Goal: Task Accomplishment & Management: Manage account settings

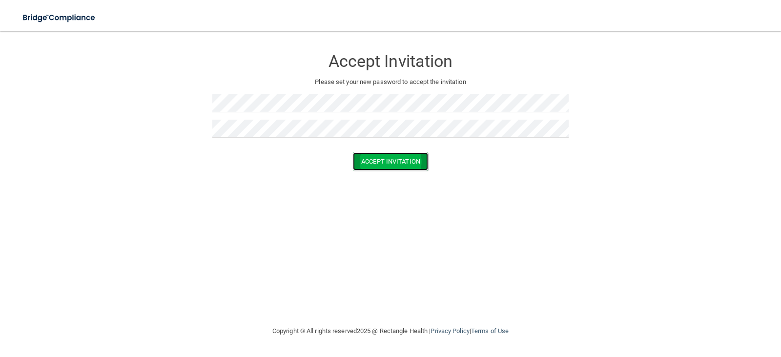
click at [384, 165] on button "Accept Invitation" at bounding box center [390, 161] width 75 height 18
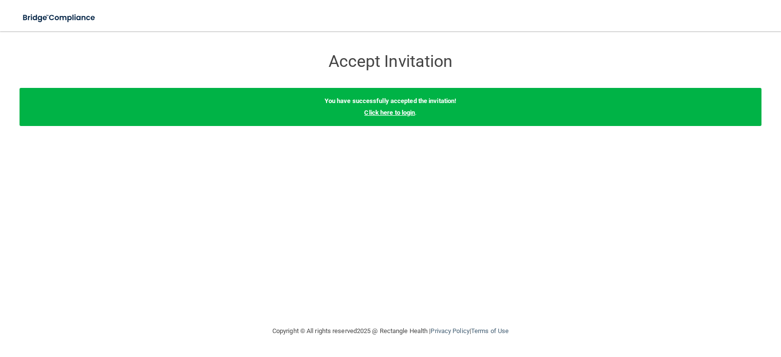
click at [382, 114] on link "Click here to login" at bounding box center [389, 112] width 51 height 7
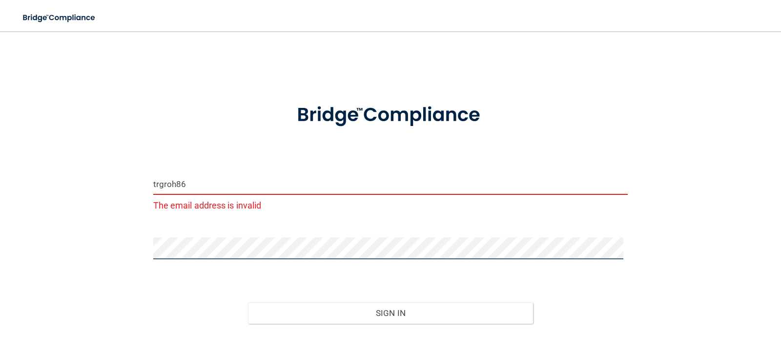
click at [109, 264] on div "trgroh86 The email address is invalid Invalid email/password. You don't have pe…" at bounding box center [391, 206] width 742 height 331
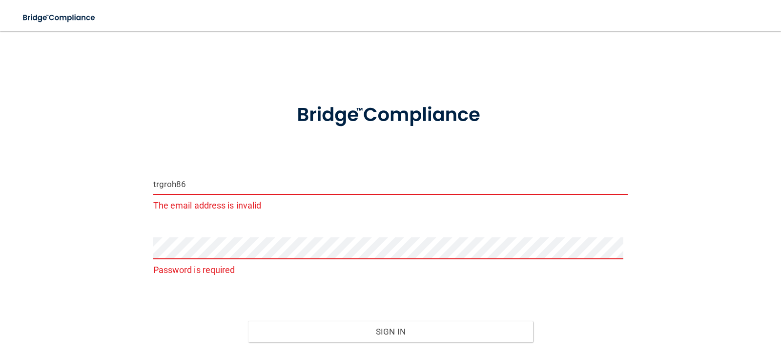
drag, startPoint x: 216, startPoint y: 186, endPoint x: 87, endPoint y: 184, distance: 128.4
click at [87, 184] on div "trgroh86 The email address is invalid Password is required Invalid email/passwo…" at bounding box center [391, 216] width 742 height 350
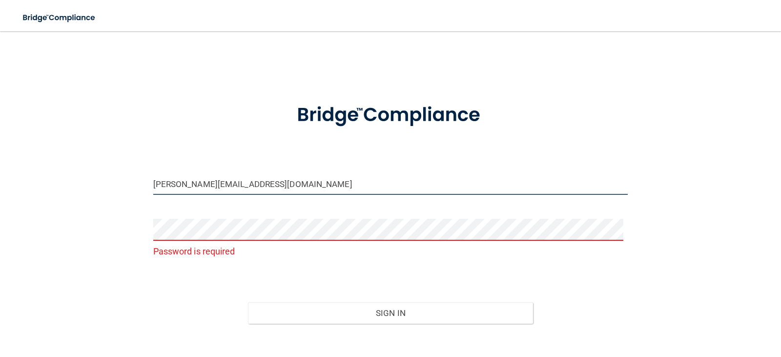
type input "[PERSON_NAME][EMAIL_ADDRESS][DOMAIN_NAME]"
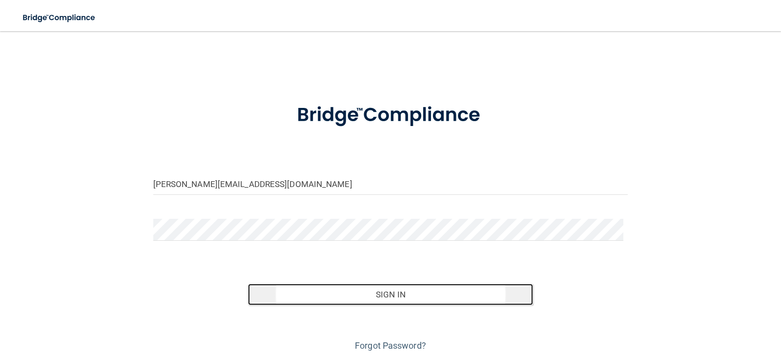
click at [343, 286] on button "Sign In" at bounding box center [390, 294] width 285 height 21
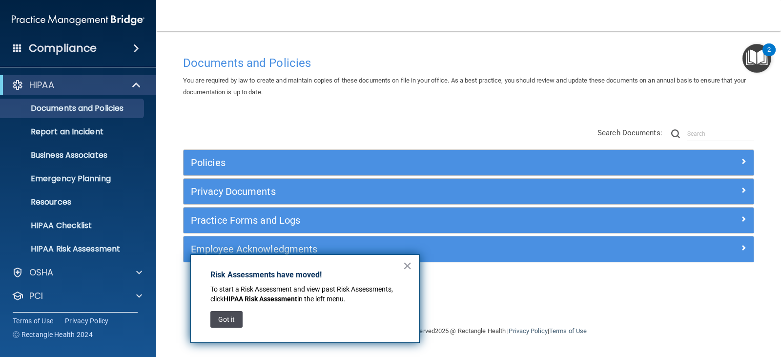
click at [224, 319] on button "Got it" at bounding box center [226, 319] width 32 height 17
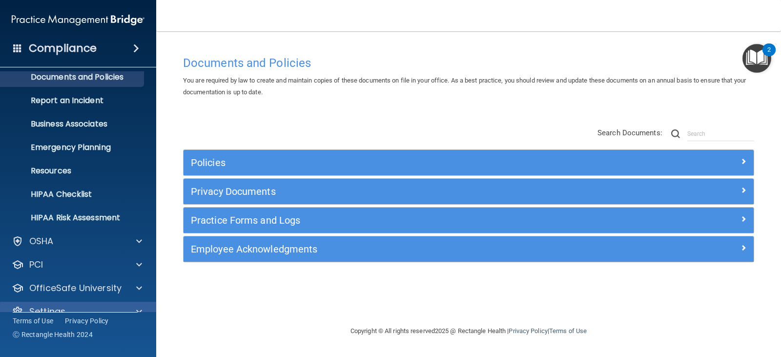
scroll to position [48, 0]
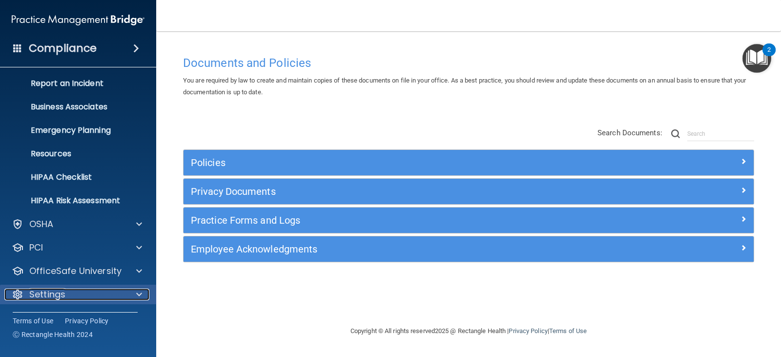
click at [82, 298] on div "Settings" at bounding box center [64, 294] width 121 height 12
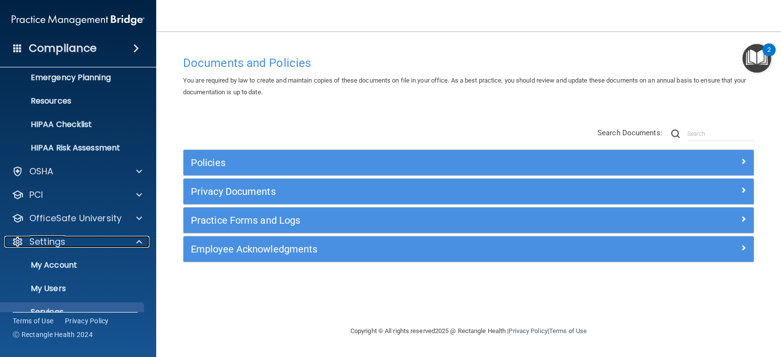
scroll to position [142, 0]
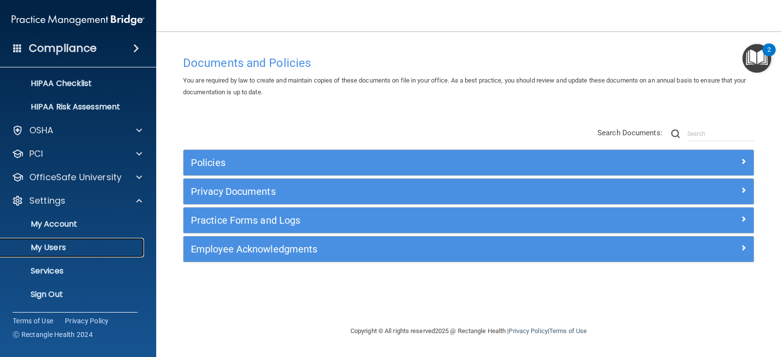
click at [43, 248] on p "My Users" at bounding box center [72, 248] width 133 height 10
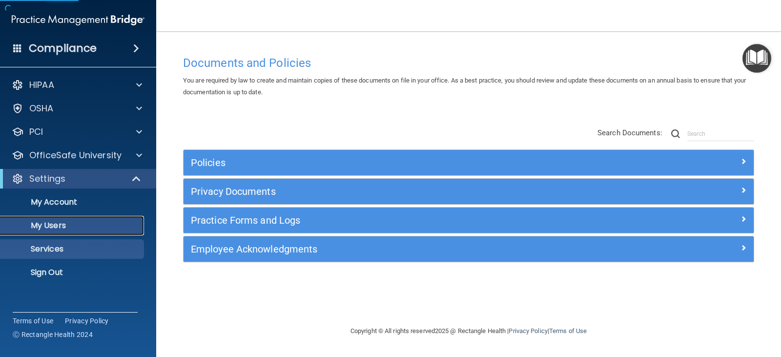
select select "20"
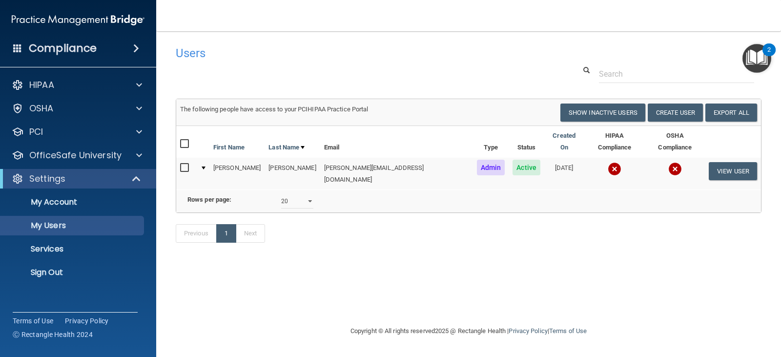
click at [608, 163] on img at bounding box center [615, 169] width 14 height 14
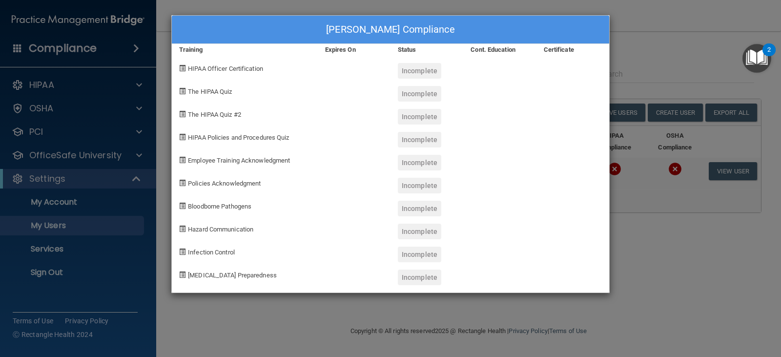
click at [647, 278] on div "Trina Groh's Compliance Training Expires On Status Cont. Education Certificate …" at bounding box center [390, 178] width 781 height 357
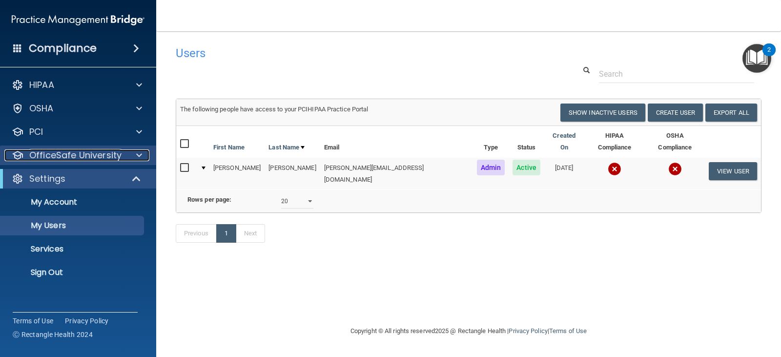
click at [72, 159] on p "OfficeSafe University" at bounding box center [75, 155] width 92 height 12
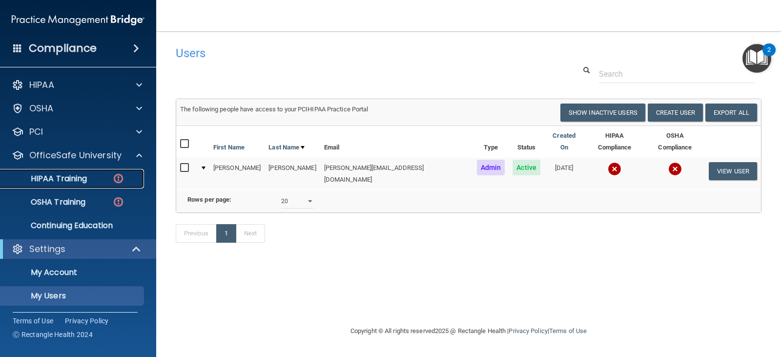
click at [77, 179] on p "HIPAA Training" at bounding box center [46, 179] width 81 height 10
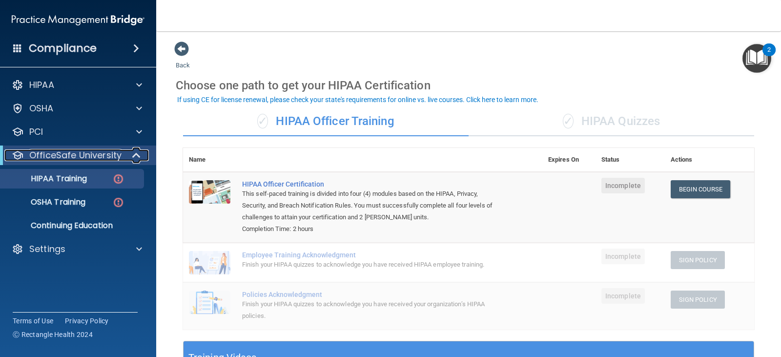
click at [102, 153] on p "OfficeSafe University" at bounding box center [75, 155] width 92 height 12
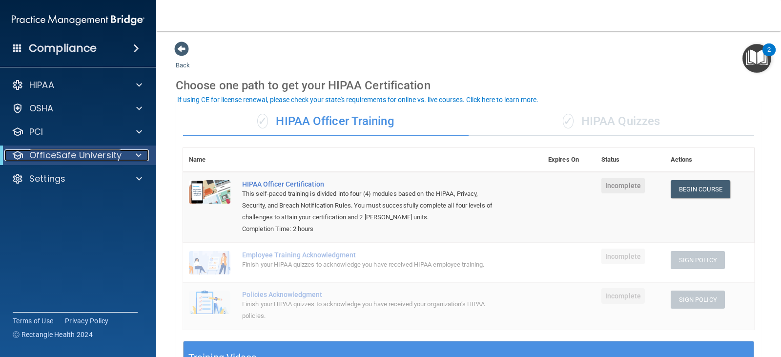
click at [114, 156] on p "OfficeSafe University" at bounding box center [75, 155] width 92 height 12
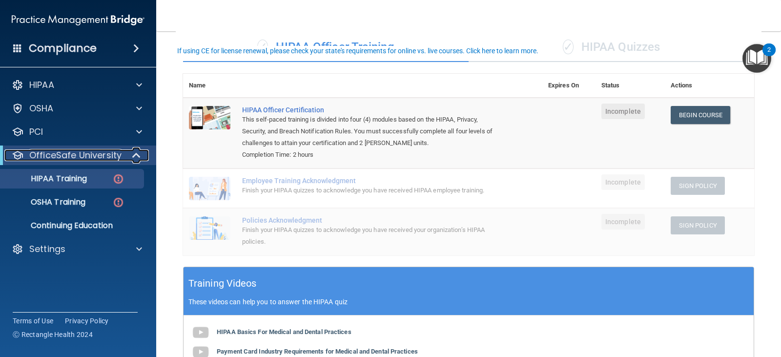
scroll to position [49, 0]
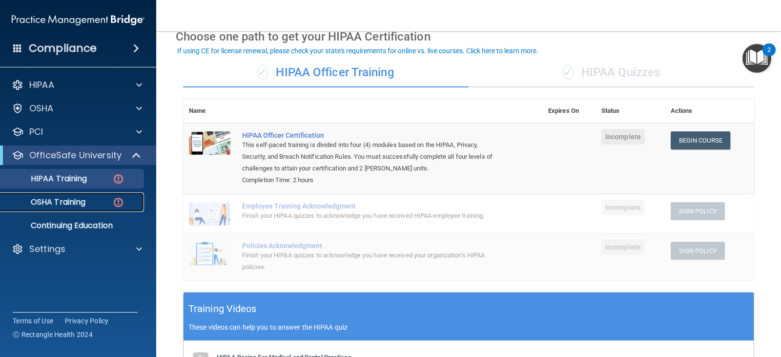
click at [50, 205] on p "OSHA Training" at bounding box center [45, 202] width 79 height 10
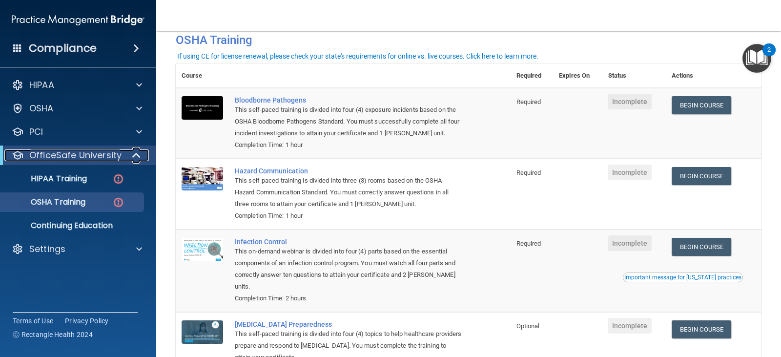
click at [65, 150] on p "OfficeSafe University" at bounding box center [75, 155] width 92 height 12
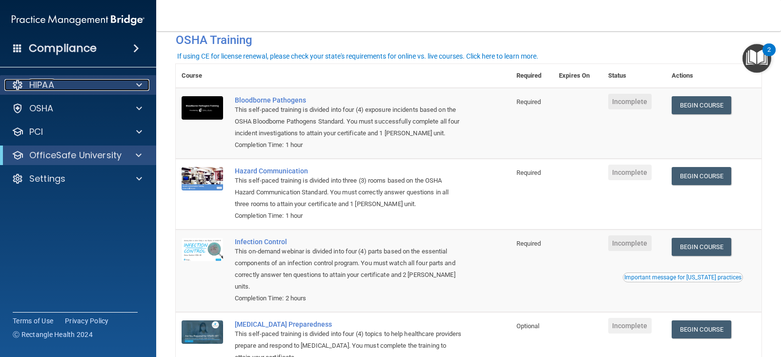
click at [44, 83] on p "HIPAA" at bounding box center [41, 85] width 25 height 12
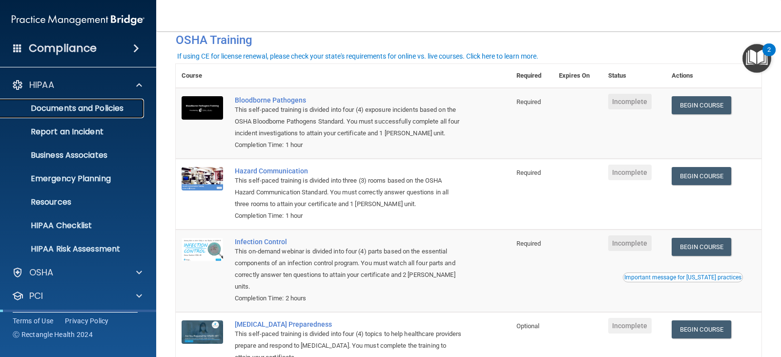
click at [92, 112] on p "Documents and Policies" at bounding box center [72, 108] width 133 height 10
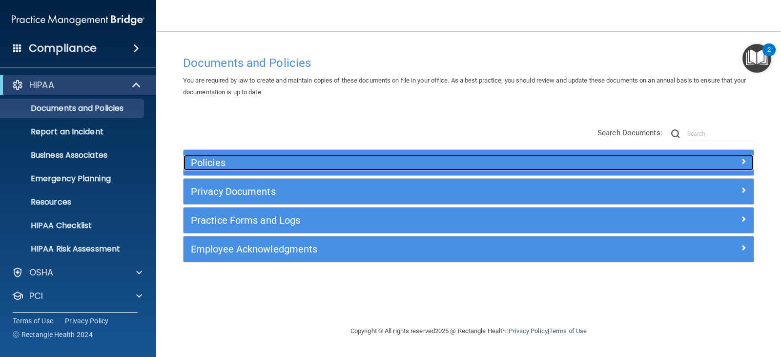
click at [207, 165] on h5 "Policies" at bounding box center [397, 162] width 413 height 11
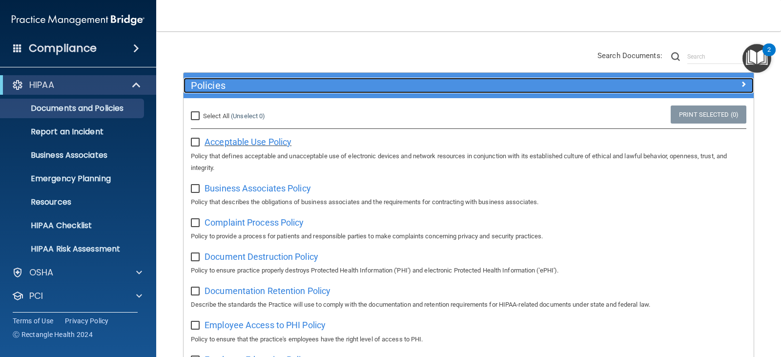
scroll to position [98, 0]
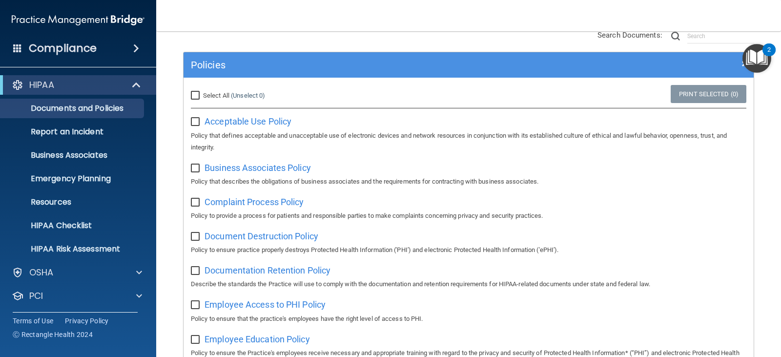
drag, startPoint x: 203, startPoint y: 119, endPoint x: 196, endPoint y: 119, distance: 6.4
click at [200, 119] on label at bounding box center [197, 118] width 12 height 11
click at [200, 119] on input "checkbox" at bounding box center [196, 122] width 11 height 8
click at [196, 119] on input "checkbox" at bounding box center [196, 122] width 11 height 8
checkbox input "false"
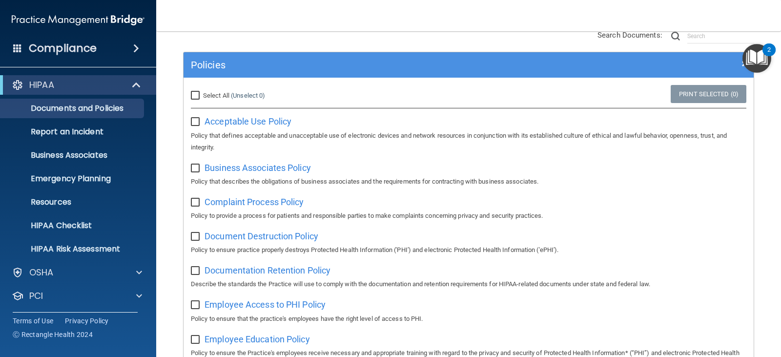
click at [195, 206] on input "checkbox" at bounding box center [196, 203] width 11 height 8
checkbox input "true"
click at [194, 273] on input "checkbox" at bounding box center [196, 271] width 11 height 8
checkbox input "true"
click at [199, 312] on div "Employee Access to PHI Policy Policy to ensure that the practice's employees ha…" at bounding box center [468, 310] width 555 height 28
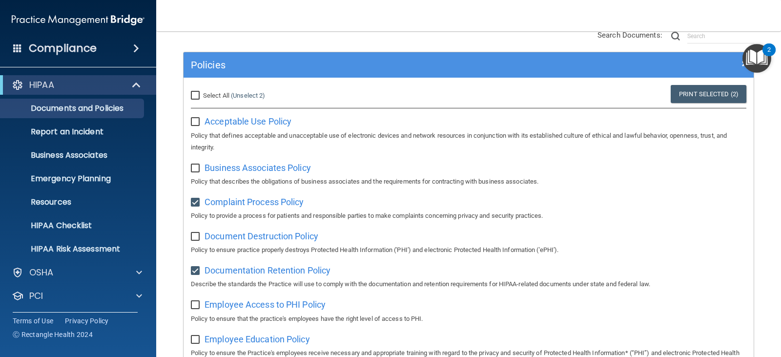
click at [195, 307] on input "checkbox" at bounding box center [196, 305] width 11 height 8
checkbox input "true"
click at [192, 95] on input "Select All (Unselect 3) Unselect All" at bounding box center [196, 96] width 11 height 8
checkbox input "true"
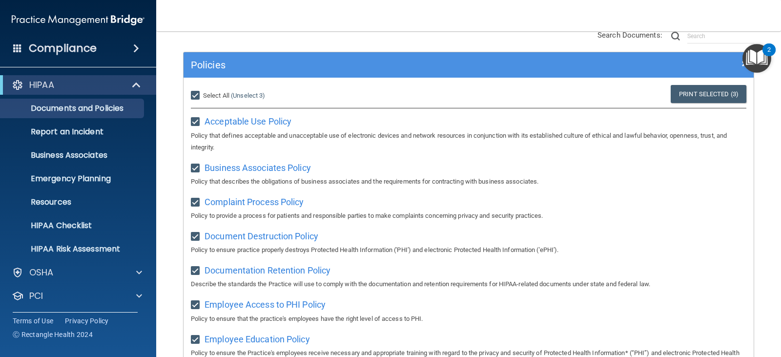
checkbox input "true"
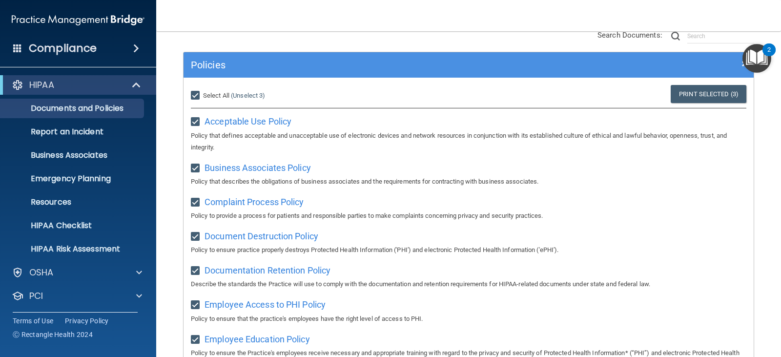
checkbox input "true"
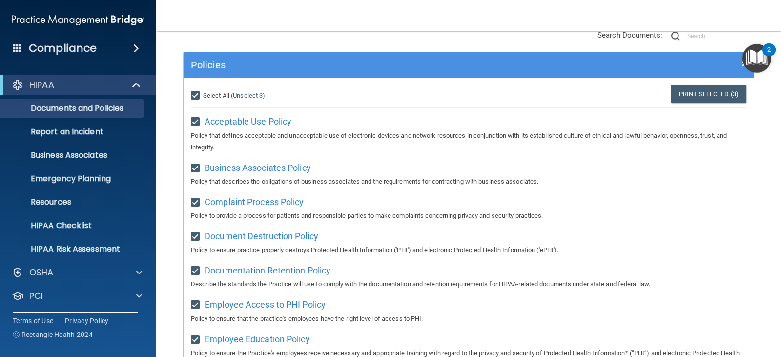
checkbox input "true"
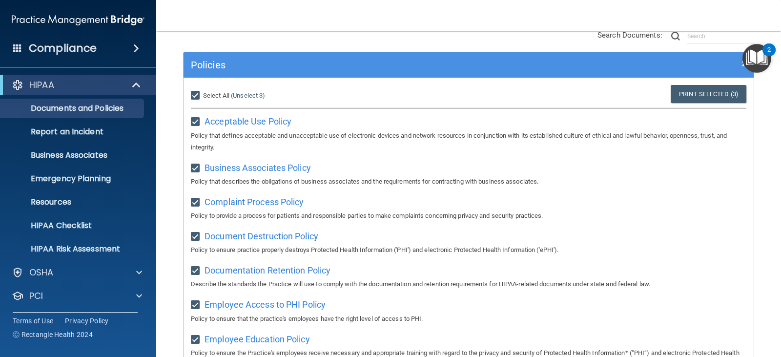
checkbox input "true"
click at [192, 95] on input "Select All (Unselect 21) Unselect All" at bounding box center [196, 96] width 11 height 8
checkbox input "false"
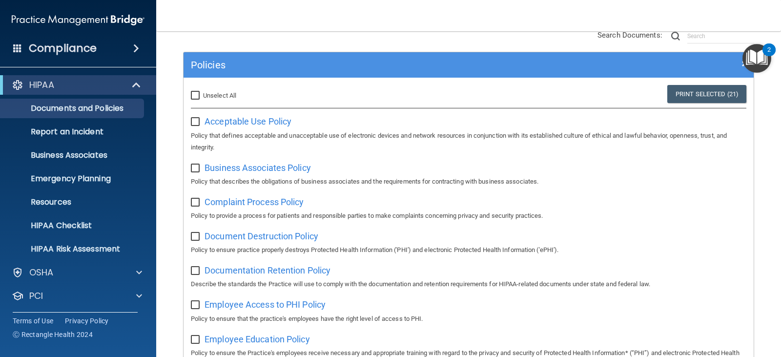
checkbox input "false"
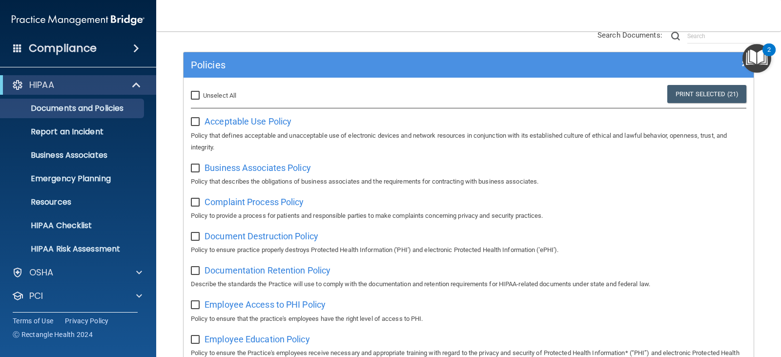
checkbox input "false"
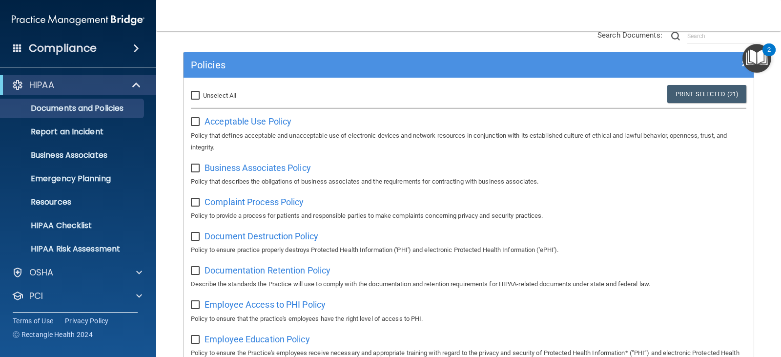
checkbox input "false"
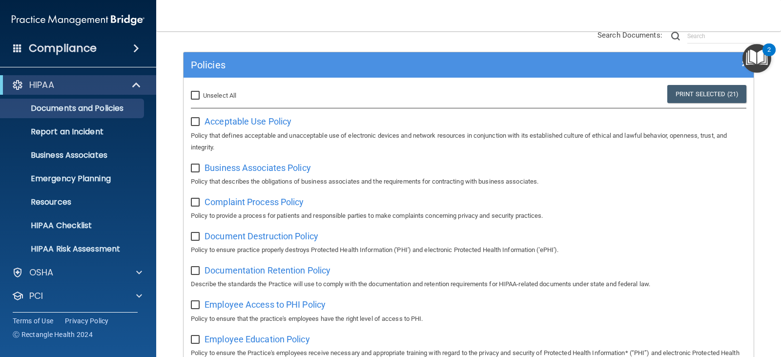
checkbox input "false"
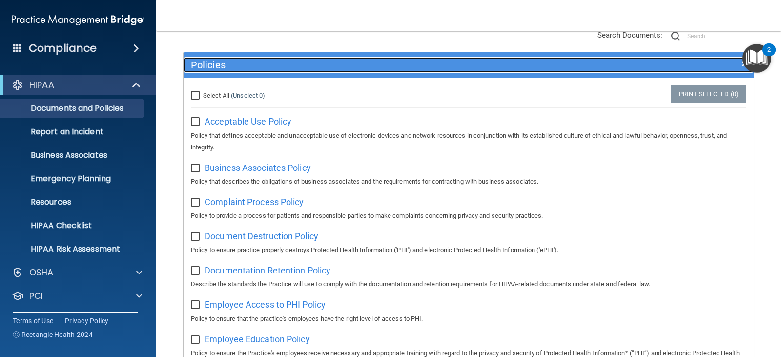
click at [401, 71] on div "Policies" at bounding box center [396, 65] width 427 height 16
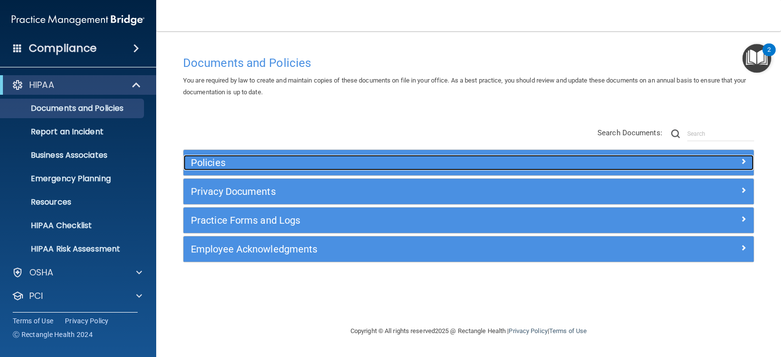
scroll to position [0, 0]
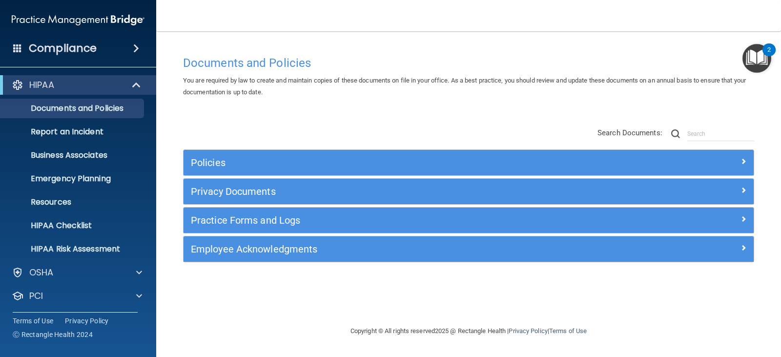
click at [384, 70] on div "Documents and Policies" at bounding box center [469, 63] width 586 height 24
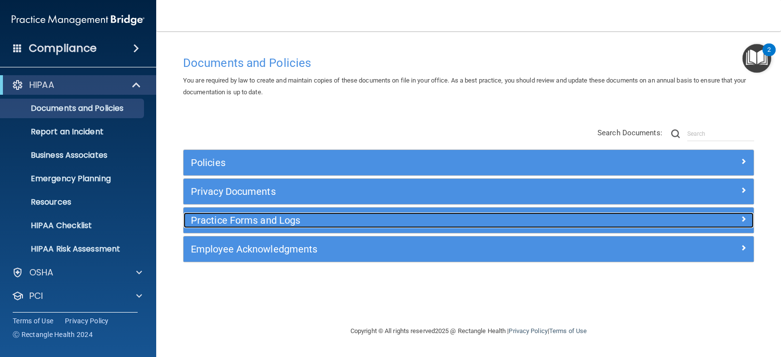
click at [226, 224] on h5 "Practice Forms and Logs" at bounding box center [397, 220] width 413 height 11
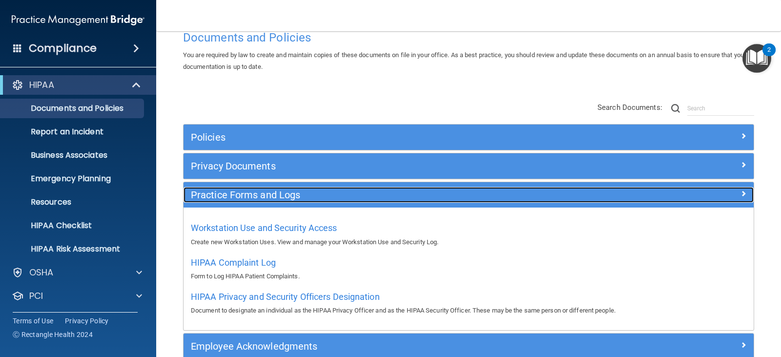
scroll to position [49, 0]
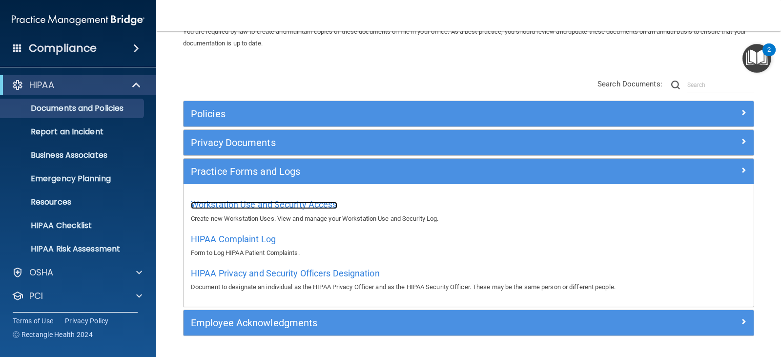
click at [287, 204] on span "Workstation Use and Security Access" at bounding box center [264, 204] width 146 height 10
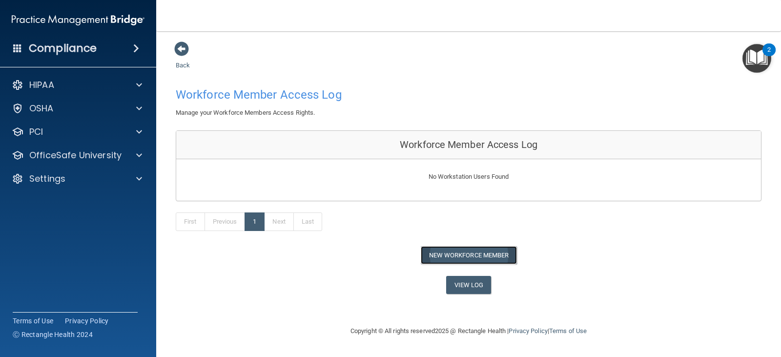
click at [463, 260] on button "New Workforce Member" at bounding box center [469, 255] width 96 height 18
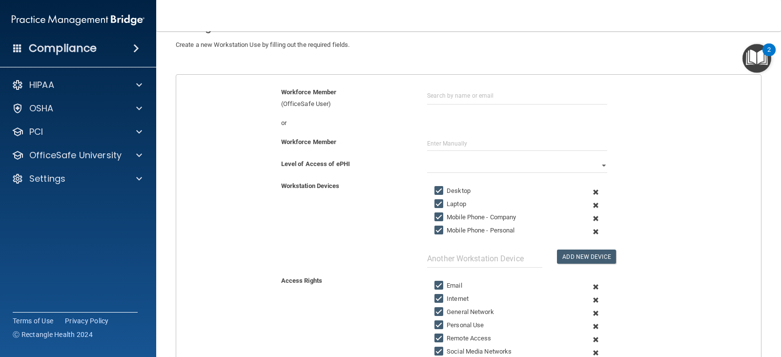
scroll to position [98, 0]
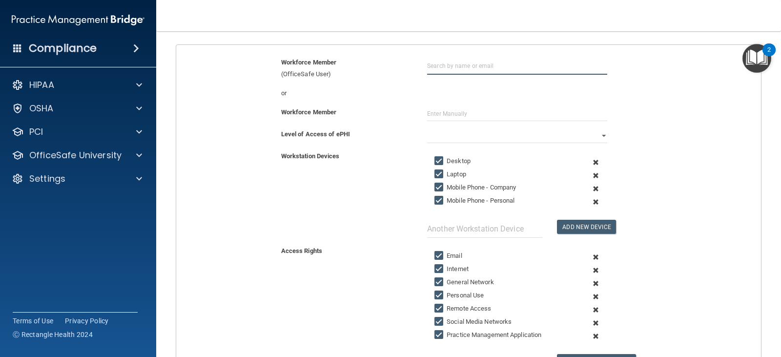
click at [438, 70] on input "text" at bounding box center [517, 66] width 180 height 18
click at [406, 88] on div "or" at bounding box center [347, 93] width 146 height 12
click at [440, 73] on input "text" at bounding box center [517, 66] width 180 height 18
click at [441, 67] on input "text" at bounding box center [517, 66] width 180 height 18
type input "trina"
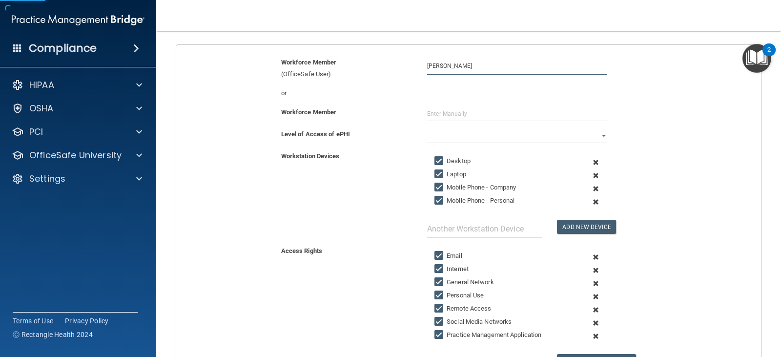
drag, startPoint x: 446, startPoint y: 69, endPoint x: 277, endPoint y: 62, distance: 169.5
click at [283, 60] on div "Workforce Member (OfficeSafe User) trina" at bounding box center [468, 68] width 599 height 23
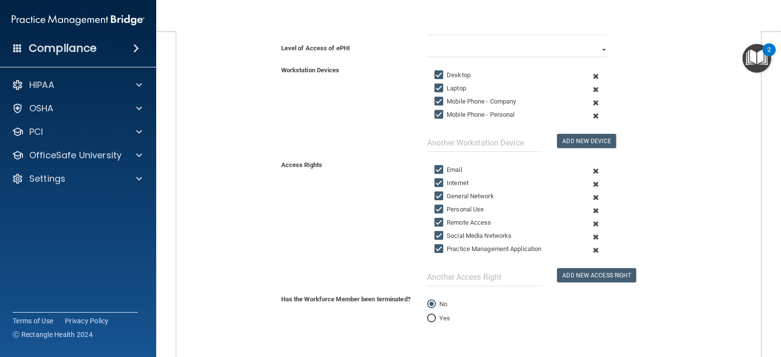
scroll to position [244, 0]
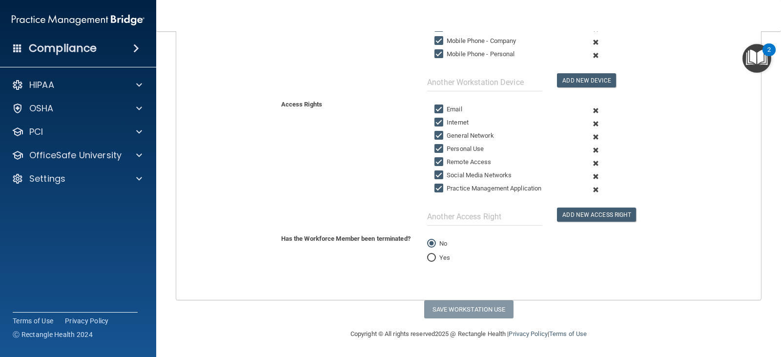
click at [427, 259] on input "Yes" at bounding box center [431, 257] width 9 height 7
radio input "true"
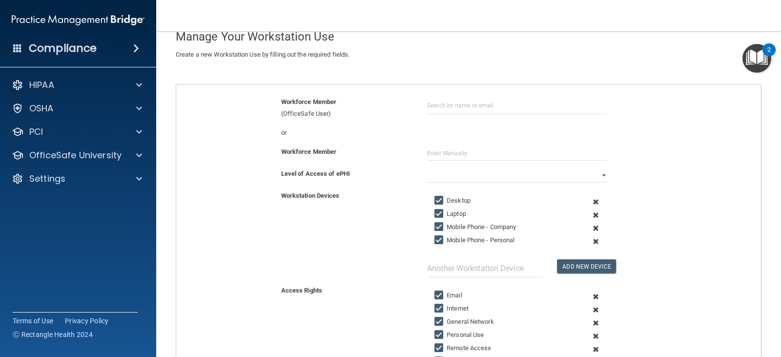
scroll to position [0, 0]
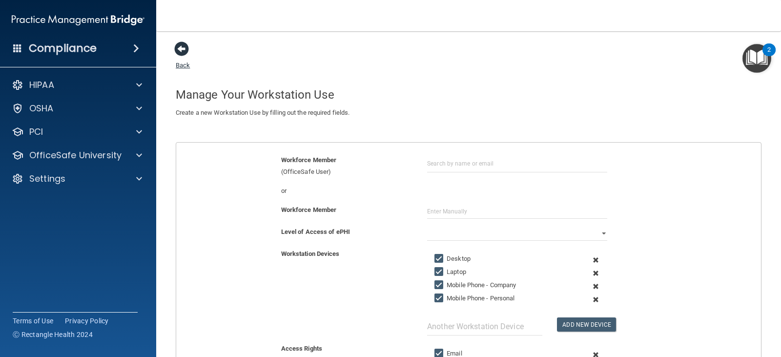
click at [182, 52] on span at bounding box center [181, 48] width 15 height 15
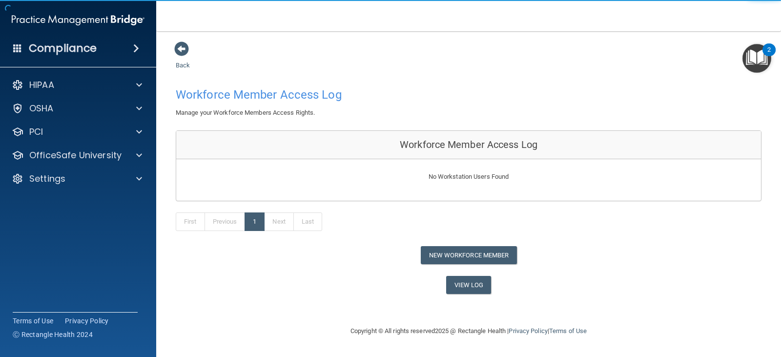
click at [182, 52] on span at bounding box center [181, 48] width 15 height 15
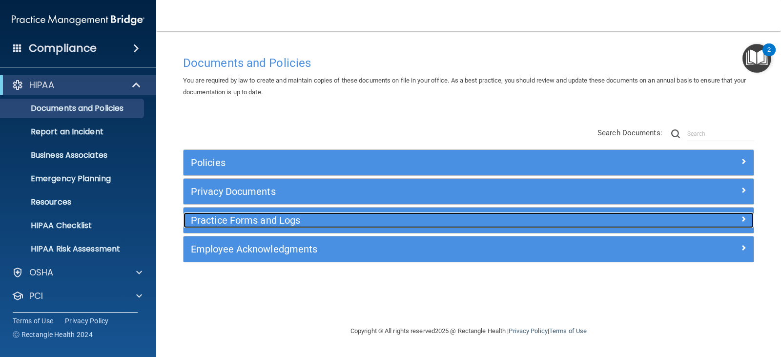
click at [233, 225] on h5 "Practice Forms and Logs" at bounding box center [397, 220] width 413 height 11
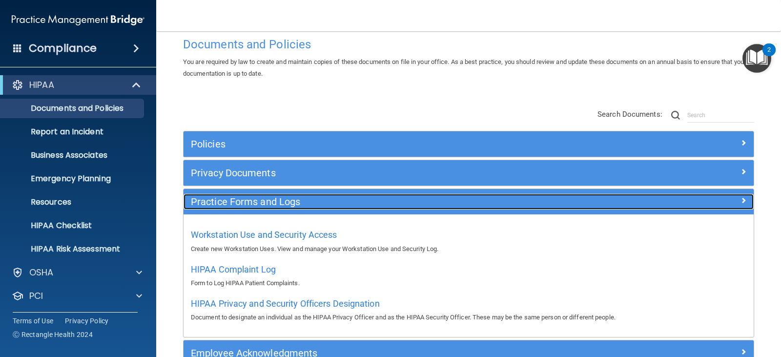
scroll to position [49, 0]
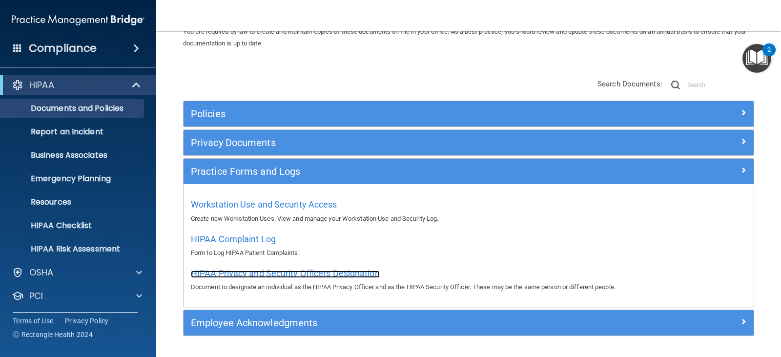
click at [310, 275] on span "HIPAA Privacy and Security Officers Designation" at bounding box center [285, 273] width 189 height 10
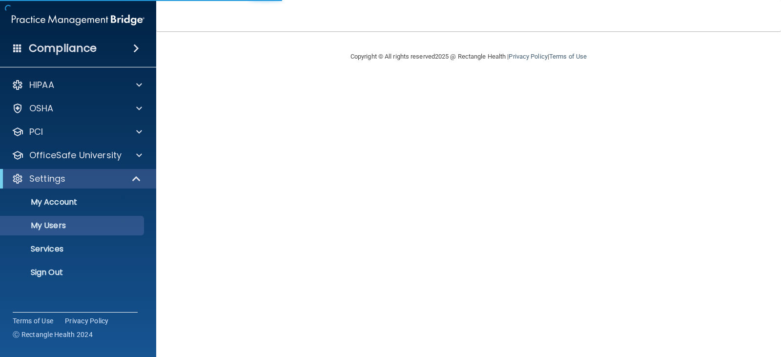
select select "20"
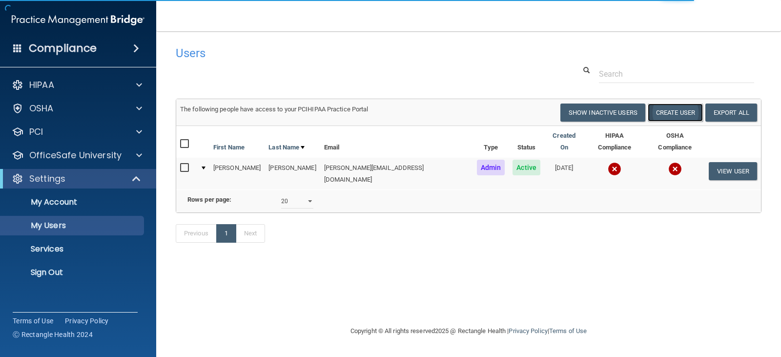
click at [674, 113] on button "Create User" at bounding box center [675, 112] width 55 height 18
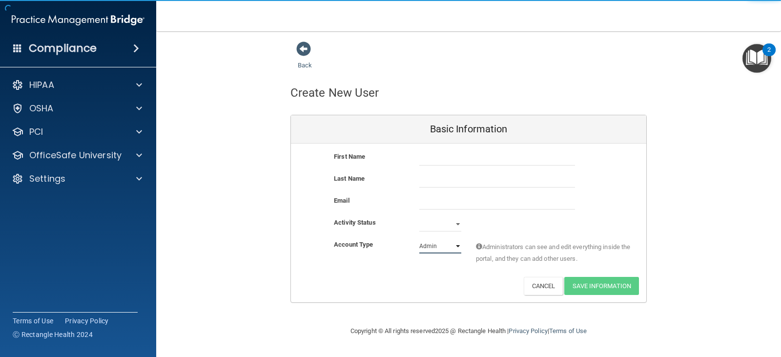
click at [438, 246] on select "Admin Member" at bounding box center [440, 246] width 42 height 15
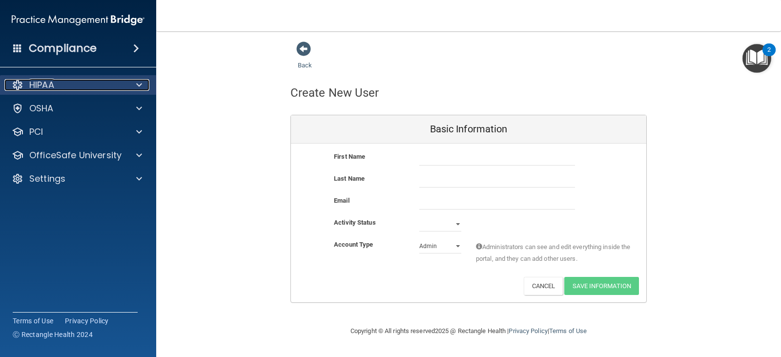
click at [113, 86] on div "HIPAA" at bounding box center [64, 85] width 121 height 12
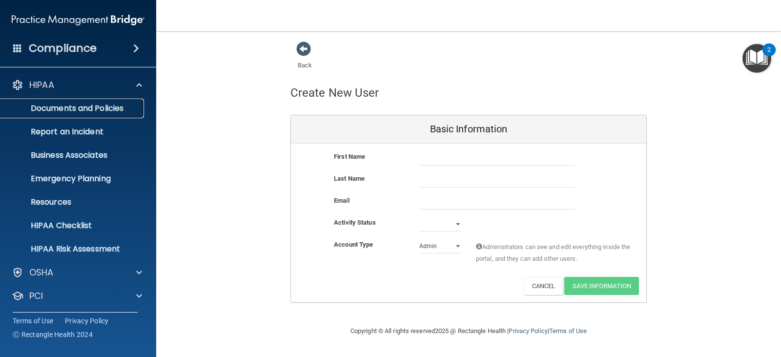
click at [83, 110] on p "Documents and Policies" at bounding box center [72, 108] width 133 height 10
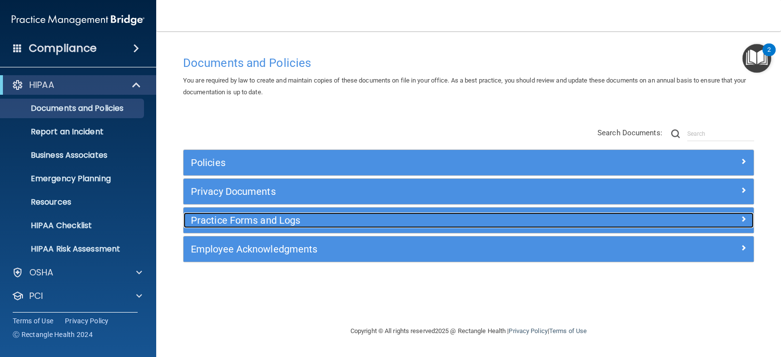
click at [268, 223] on h5 "Practice Forms and Logs" at bounding box center [397, 220] width 413 height 11
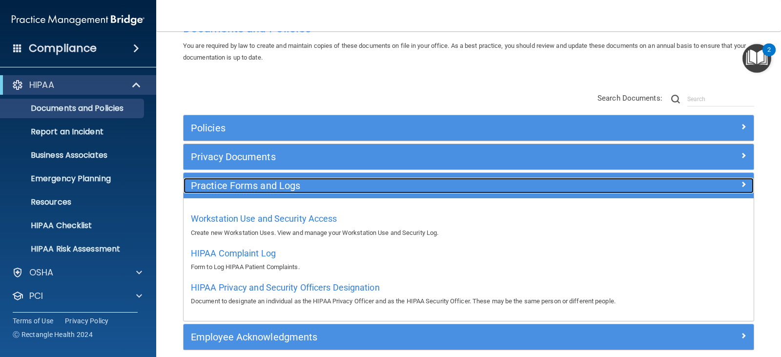
scroll to position [78, 0]
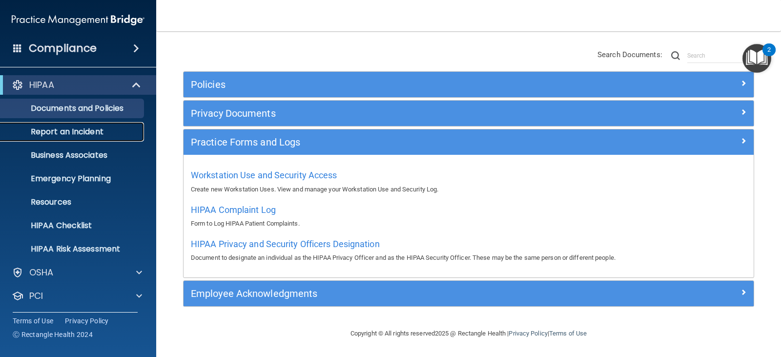
click at [83, 134] on p "Report an Incident" at bounding box center [72, 132] width 133 height 10
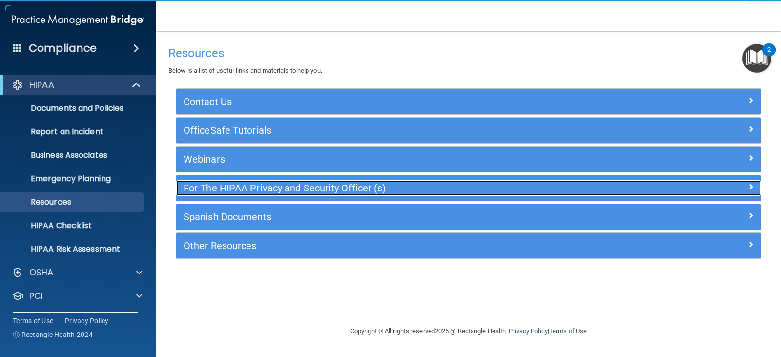
click at [290, 192] on h5 "For The HIPAA Privacy and Security Officer (s)" at bounding box center [395, 188] width 424 height 11
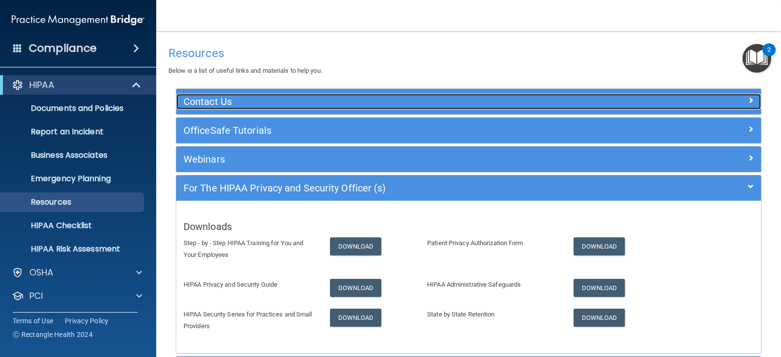
click at [223, 103] on h5 "Contact Us" at bounding box center [395, 101] width 424 height 11
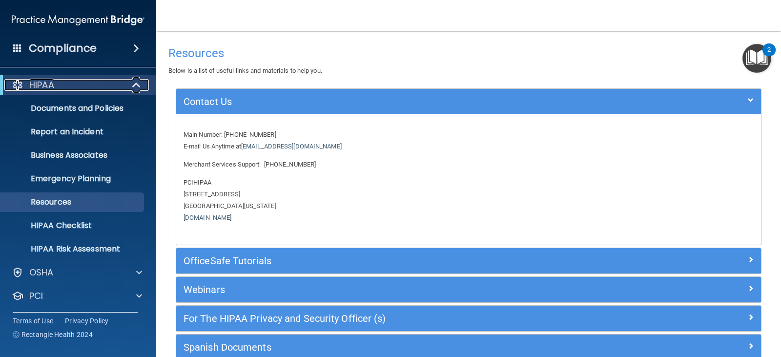
click at [74, 89] on div "HIPAA" at bounding box center [64, 85] width 121 height 12
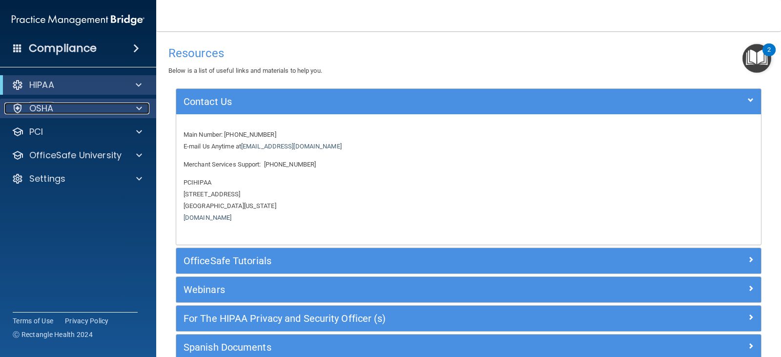
click at [74, 105] on div "OSHA" at bounding box center [64, 108] width 121 height 12
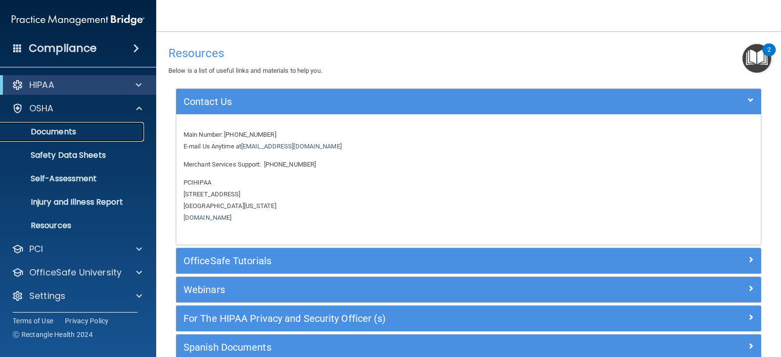
click at [76, 134] on p "Documents" at bounding box center [72, 132] width 133 height 10
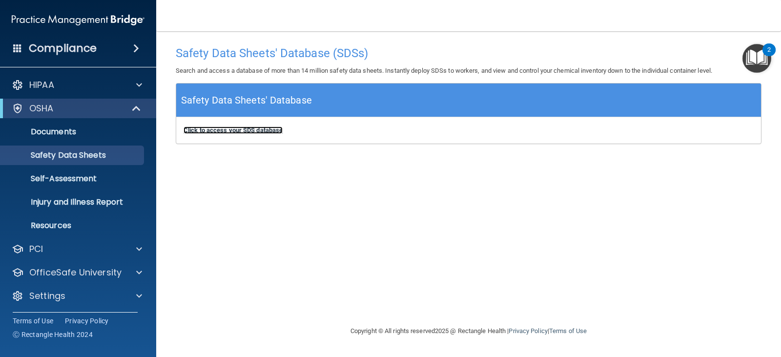
click at [271, 132] on b "Click to access your SDS database" at bounding box center [232, 129] width 99 height 7
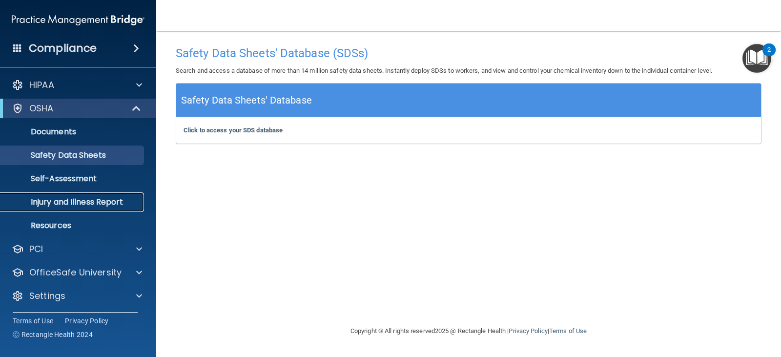
click at [85, 203] on p "Injury and Illness Report" at bounding box center [72, 202] width 133 height 10
